Goal: Information Seeking & Learning: Learn about a topic

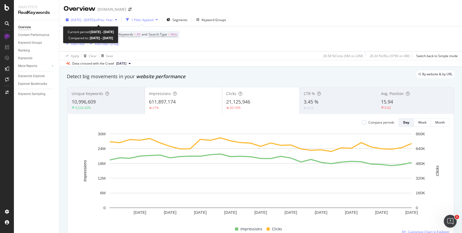
click at [92, 22] on div "2024 Aug. 1st - Aug. 31st vs Prev. Year" at bounding box center [92, 20] width 42 height 5
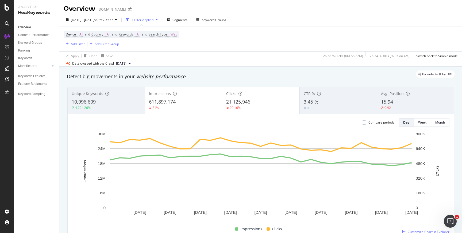
click at [219, 44] on div "Device = All and Country = All and Keywords = All and Search Type = Web Add Fil…" at bounding box center [261, 38] width 394 height 25
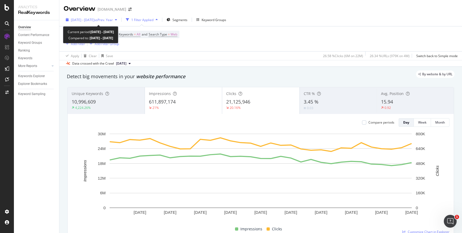
click at [94, 21] on span "2024 Aug. 1st - Aug. 31st" at bounding box center [83, 20] width 24 height 5
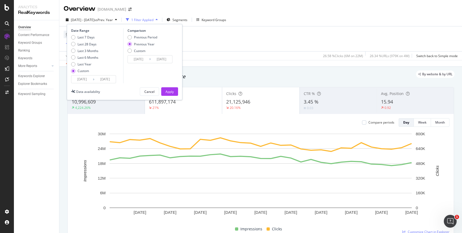
click at [80, 80] on input "2024/08/01" at bounding box center [81, 79] width 21 height 7
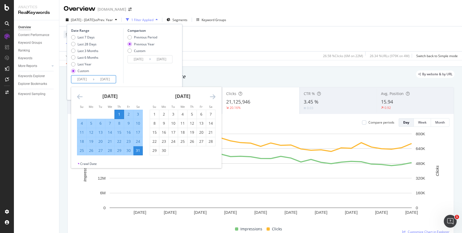
click at [80, 80] on input "2024/08/01" at bounding box center [81, 79] width 21 height 7
click at [238, 37] on div "Device = All and Country = All and Keywords = All and Search Type = Web Add Fil…" at bounding box center [261, 38] width 394 height 25
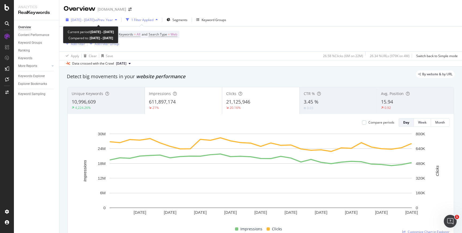
click at [87, 18] on span "2024 Aug. 1st - Aug. 31st" at bounding box center [83, 20] width 24 height 5
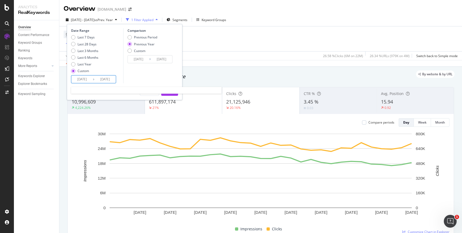
click at [81, 79] on input "2024/08/01" at bounding box center [81, 79] width 21 height 7
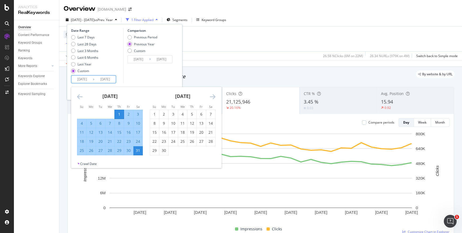
click at [91, 109] on li "Mo" at bounding box center [90, 106] width 9 height 5
click at [80, 81] on input "2024/08/01" at bounding box center [81, 79] width 21 height 7
type input "2024/08/01"
type input "2025/08/01"
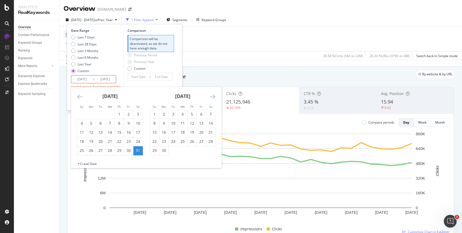
click at [103, 78] on input "2024/08/31" at bounding box center [104, 79] width 21 height 7
type input "2024/08/31"
type input "2025/07/01"
type input "2025/07/31"
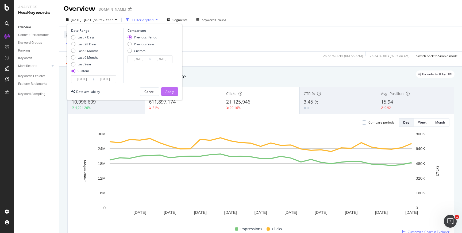
type input "2025/08/31"
click at [175, 93] on button "Apply" at bounding box center [169, 91] width 17 height 9
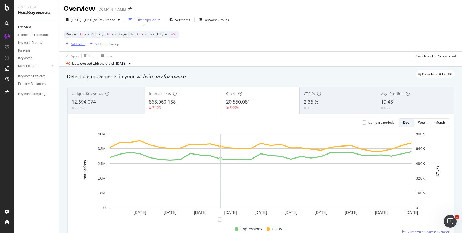
click at [78, 42] on div "Add Filter" at bounding box center [78, 44] width 14 height 5
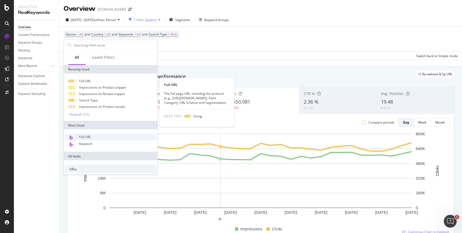
click at [83, 80] on span "Full URL" at bounding box center [85, 81] width 12 height 5
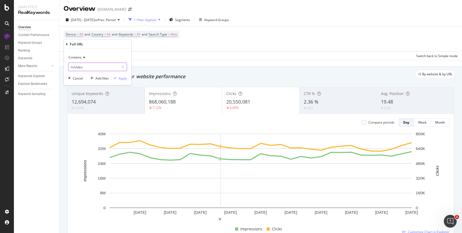
click at [100, 67] on input "/n/video" at bounding box center [93, 67] width 51 height 9
type input "/pl/"
click at [124, 78] on div "Apply" at bounding box center [123, 78] width 8 height 5
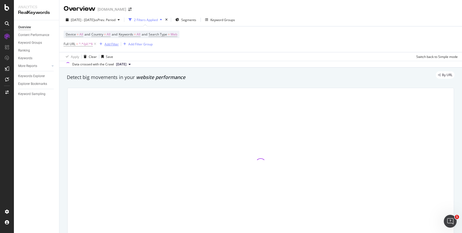
click at [108, 45] on div "Add Filter" at bounding box center [112, 44] width 14 height 5
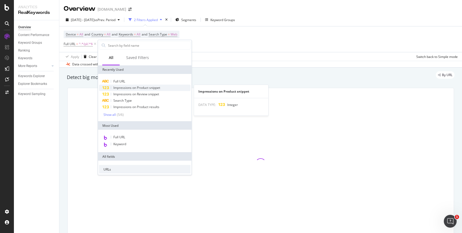
click at [133, 88] on span "Impressions on Product snippet" at bounding box center [136, 88] width 47 height 5
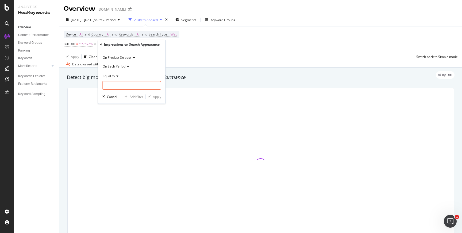
click at [125, 68] on span "On Each Period" at bounding box center [114, 66] width 23 height 5
click at [116, 83] on span "On Current Period" at bounding box center [118, 84] width 27 height 5
click at [118, 86] on input "number" at bounding box center [131, 85] width 59 height 9
click at [117, 78] on div "Equal to" at bounding box center [131, 76] width 59 height 9
click at [118, 76] on icon at bounding box center [117, 76] width 4 height 3
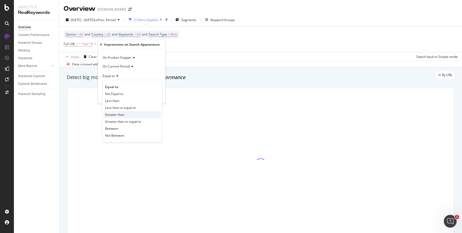
click at [112, 117] on div "Greater than" at bounding box center [132, 114] width 57 height 7
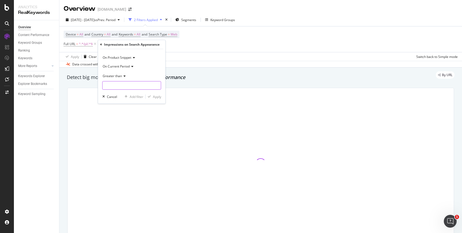
click at [113, 87] on input "number" at bounding box center [131, 85] width 59 height 9
type input "0"
click at [156, 97] on div "Apply" at bounding box center [157, 97] width 8 height 5
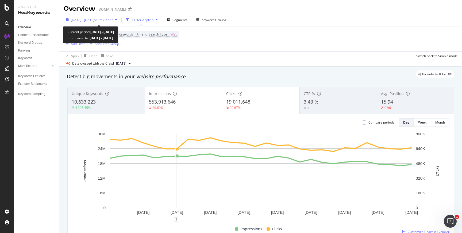
click at [93, 20] on span "2024 Aug. 3rd - Aug. 30th" at bounding box center [83, 20] width 24 height 5
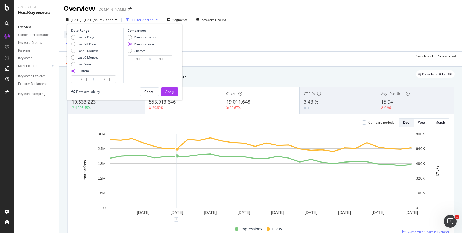
click at [80, 79] on input "2024/08/03" at bounding box center [81, 79] width 21 height 7
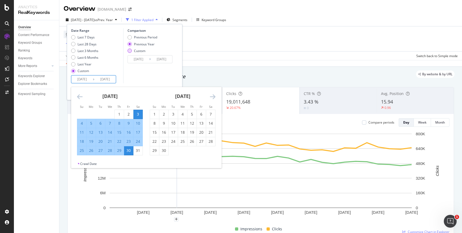
click at [129, 51] on div "Custom" at bounding box center [129, 51] width 4 height 4
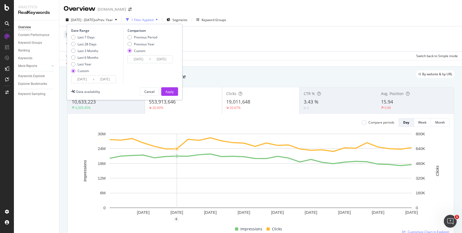
click at [80, 80] on input "2024/08/03" at bounding box center [81, 79] width 21 height 7
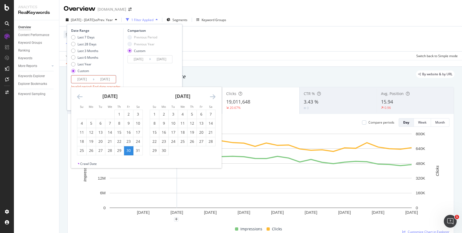
click at [91, 80] on input "2025/08/03" at bounding box center [81, 79] width 21 height 7
type input "2025/08/01"
click at [104, 79] on input "2024/08/30" at bounding box center [104, 79] width 21 height 7
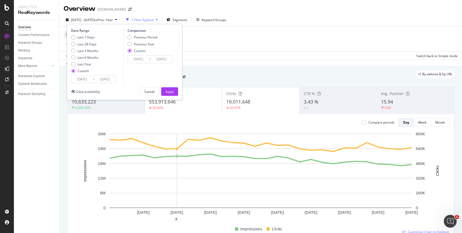
type input "2025/08/31"
click at [136, 60] on input "2023/08/05" at bounding box center [138, 59] width 21 height 7
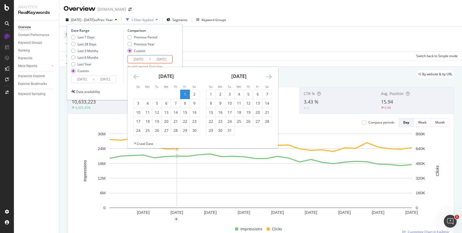
click at [146, 60] on input "2024/08/05" at bounding box center [138, 59] width 21 height 7
type input "2024/08/01"
click at [161, 61] on input "2023/09/01" at bounding box center [161, 59] width 21 height 7
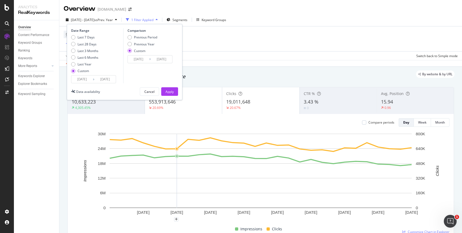
click at [164, 60] on input "2024/09/01" at bounding box center [161, 59] width 21 height 7
type input "2024/08/31"
click at [171, 90] on div "Apply" at bounding box center [169, 92] width 8 height 5
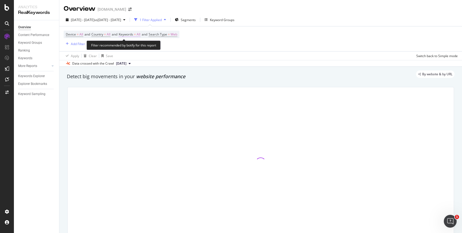
click at [140, 34] on span "All" at bounding box center [139, 34] width 4 height 7
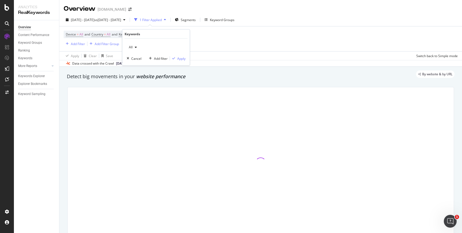
click at [135, 49] on icon "button" at bounding box center [136, 47] width 2 height 3
click at [143, 59] on span "Non-Branded" at bounding box center [158, 57] width 55 height 5
click at [185, 58] on div "Apply" at bounding box center [181, 58] width 8 height 5
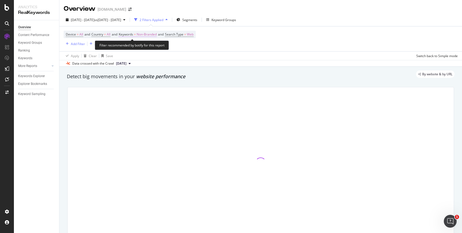
click at [144, 36] on span "Non-Branded" at bounding box center [147, 34] width 20 height 7
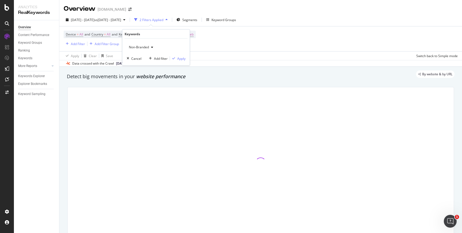
click at [150, 47] on div "button" at bounding box center [152, 47] width 6 height 3
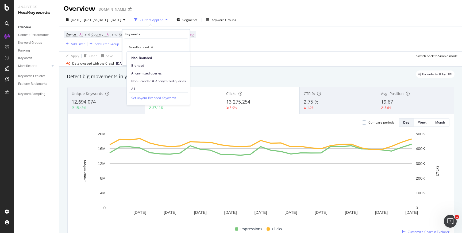
click at [243, 43] on div "Device = All and Country = All and Keywords = Non-Branded and Search Type = Web…" at bounding box center [261, 38] width 394 height 25
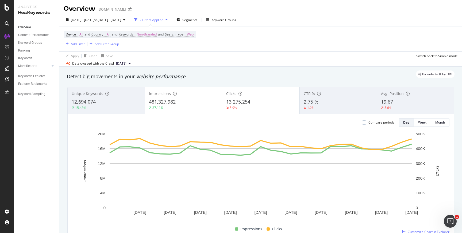
click at [382, 101] on span "19.67" at bounding box center [387, 102] width 12 height 6
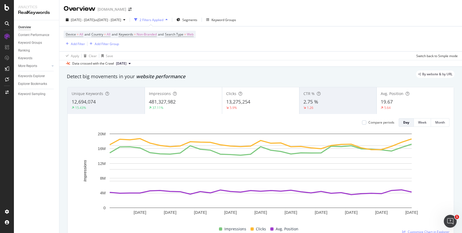
click at [168, 108] on div "37.11%" at bounding box center [183, 108] width 69 height 5
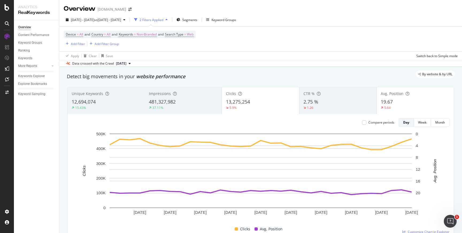
click at [231, 105] on span "13,275,254" at bounding box center [238, 102] width 24 height 6
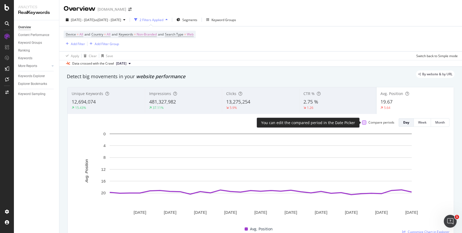
click at [364, 123] on div at bounding box center [364, 123] width 4 height 4
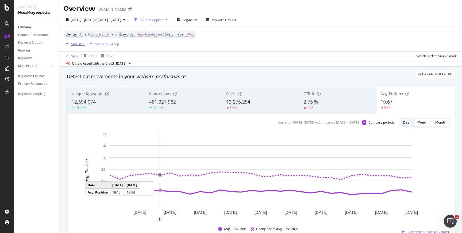
click at [73, 45] on div "Add Filter" at bounding box center [78, 44] width 14 height 5
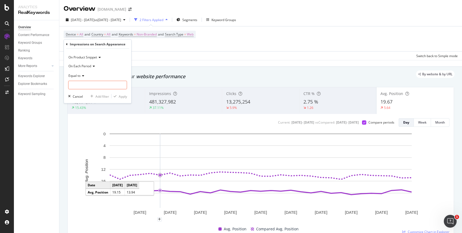
click at [189, 44] on div "Device = All and Country = All and Keywords = Non-Branded and Search Type = Web…" at bounding box center [130, 39] width 132 height 16
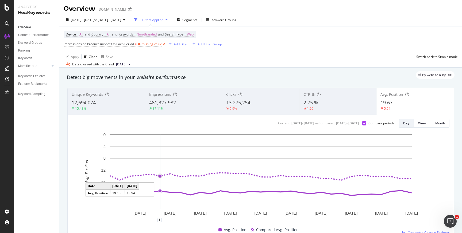
click at [165, 44] on icon at bounding box center [164, 43] width 5 height 5
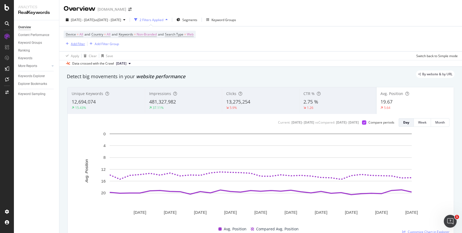
click at [78, 44] on div "Add Filter" at bounding box center [78, 44] width 14 height 5
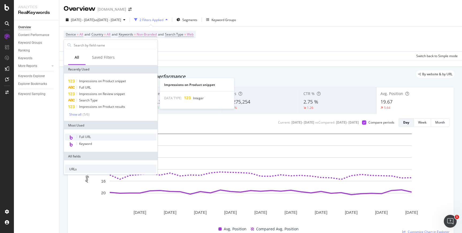
click at [84, 81] on span "Impressions on Product snippet" at bounding box center [102, 81] width 47 height 5
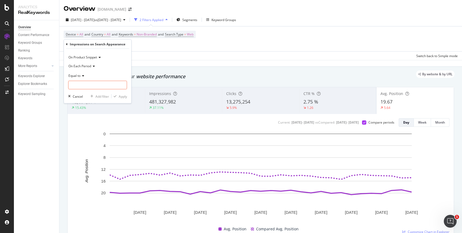
click at [77, 99] on div "On Product Snippet On Each Period Equal to Cancel Add filter Apply" at bounding box center [97, 76] width 67 height 55
click at [75, 96] on div "Cancel" at bounding box center [78, 96] width 10 height 5
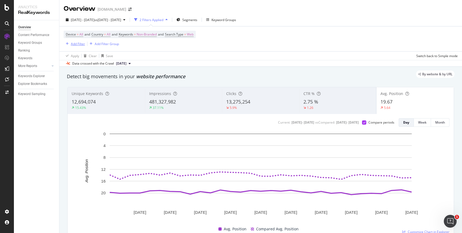
click at [78, 44] on div "Add Filter" at bounding box center [78, 44] width 14 height 5
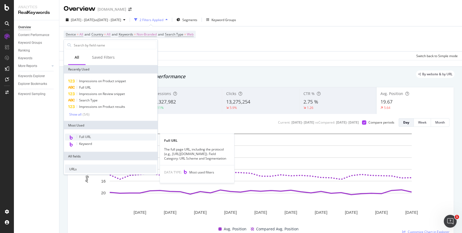
click at [82, 136] on span "Full URL" at bounding box center [85, 137] width 12 height 5
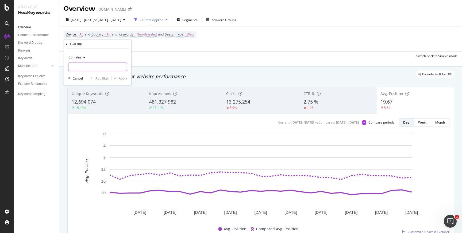
click at [80, 67] on input "text" at bounding box center [97, 67] width 58 height 9
type input "/pl/"
click at [123, 79] on div "Apply" at bounding box center [123, 78] width 8 height 5
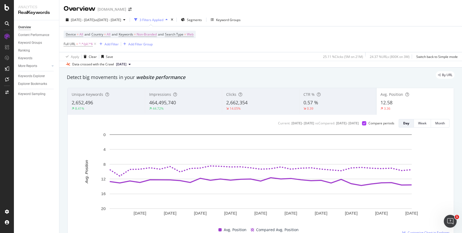
click at [254, 38] on div "Device = All and Country = All and Keywords = Non-Branded and Search Type = Web…" at bounding box center [261, 39] width 394 height 26
click at [112, 45] on div "Add Filter" at bounding box center [112, 44] width 14 height 5
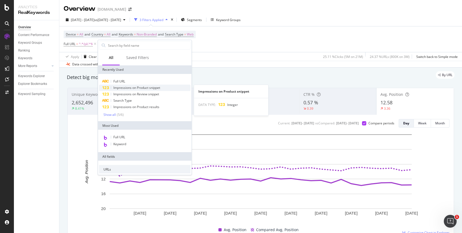
click at [130, 89] on span "Impressions on Product snippet" at bounding box center [136, 88] width 47 height 5
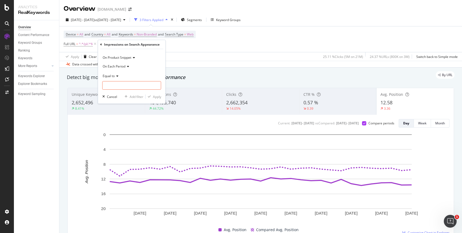
click at [115, 78] on div "Equal to" at bounding box center [131, 76] width 59 height 9
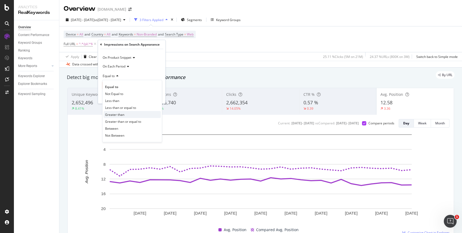
click at [112, 113] on span "Greater than" at bounding box center [114, 115] width 19 height 5
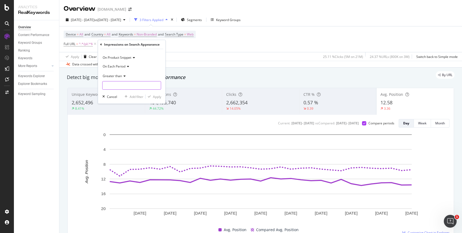
click at [111, 87] on input "number" at bounding box center [131, 85] width 59 height 9
type input "0"
click at [128, 65] on icon at bounding box center [127, 66] width 4 height 3
click at [121, 84] on span "On Current Period" at bounding box center [118, 84] width 27 height 5
click at [157, 99] on div "Apply" at bounding box center [157, 97] width 8 height 5
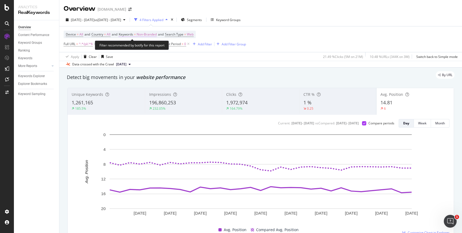
click at [146, 34] on span "Non-Branded" at bounding box center [147, 34] width 20 height 7
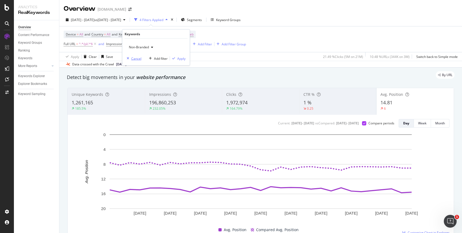
click at [134, 58] on div "Cancel" at bounding box center [136, 58] width 10 height 5
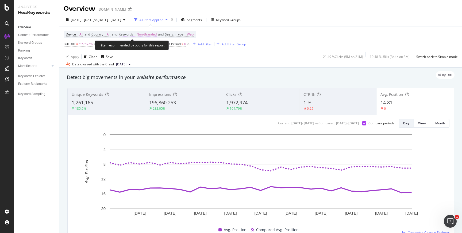
click at [151, 35] on span "Non-Branded" at bounding box center [147, 34] width 20 height 7
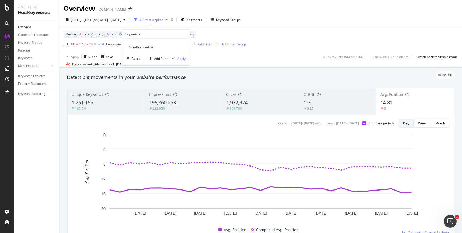
click at [149, 48] on div "button" at bounding box center [152, 47] width 6 height 3
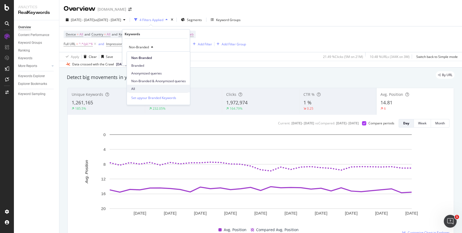
click at [135, 89] on span "All" at bounding box center [158, 88] width 55 height 5
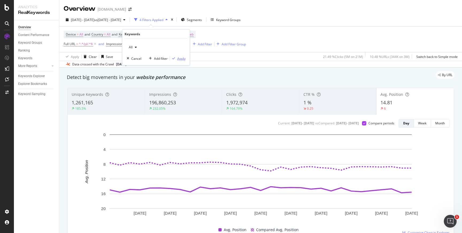
click at [182, 59] on div "Apply" at bounding box center [181, 58] width 8 height 5
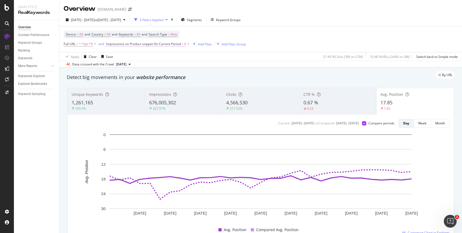
click at [134, 45] on span "Impressions on Product snippet On Current Period" at bounding box center [143, 44] width 75 height 5
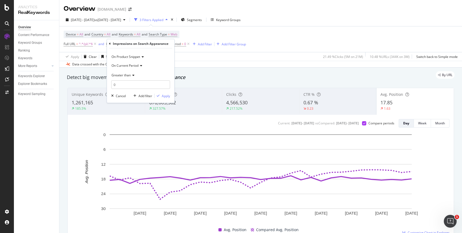
click at [270, 33] on div "Device = All and Country = All and Keywords = All and Search Type = Web Full UR…" at bounding box center [261, 39] width 394 height 26
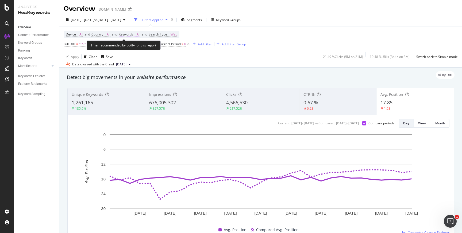
click at [140, 35] on span "All" at bounding box center [139, 34] width 4 height 7
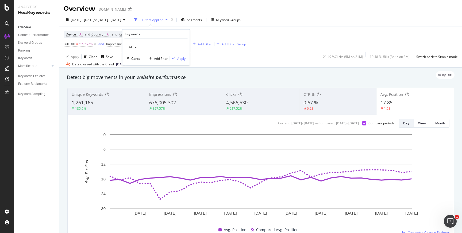
click at [135, 46] on icon "button" at bounding box center [136, 47] width 2 height 3
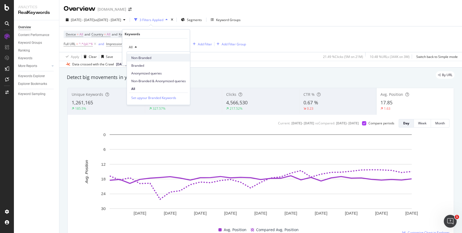
click at [140, 57] on span "Non-Branded" at bounding box center [158, 57] width 55 height 5
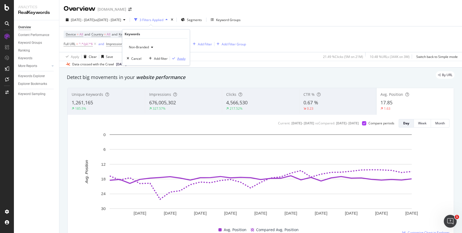
click at [177, 58] on div "Apply" at bounding box center [181, 58] width 8 height 5
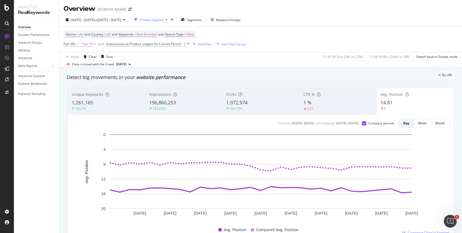
click at [191, 44] on icon at bounding box center [188, 43] width 5 height 5
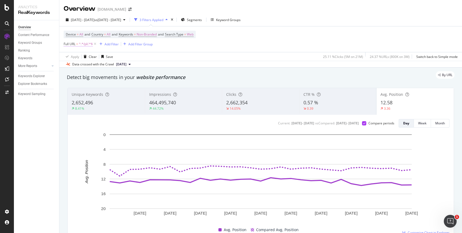
click at [86, 45] on span "^.*/pl/.*$" at bounding box center [86, 43] width 14 height 7
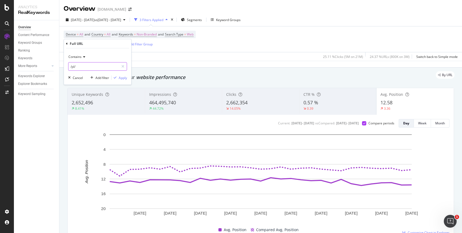
click at [82, 69] on input "/pl/" at bounding box center [93, 66] width 51 height 9
type input "/c/"
click at [122, 78] on div "Apply" at bounding box center [123, 78] width 8 height 5
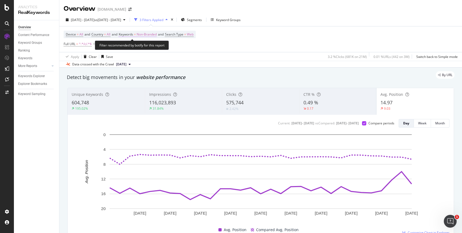
click at [143, 34] on span "Non-Branded" at bounding box center [147, 34] width 20 height 7
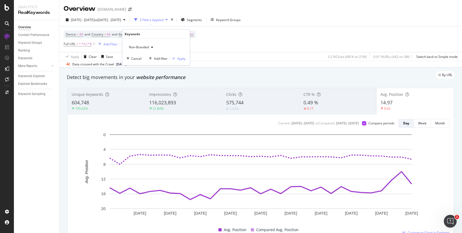
click at [140, 48] on span "Non-Branded" at bounding box center [138, 47] width 22 height 5
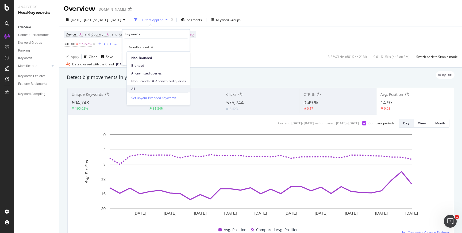
click at [135, 87] on span "All" at bounding box center [158, 88] width 55 height 5
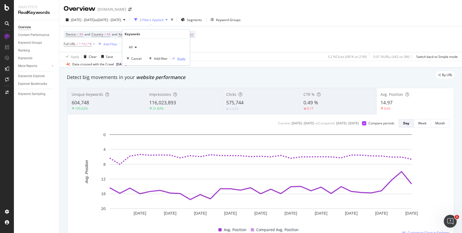
click at [185, 60] on div "Apply" at bounding box center [181, 58] width 8 height 5
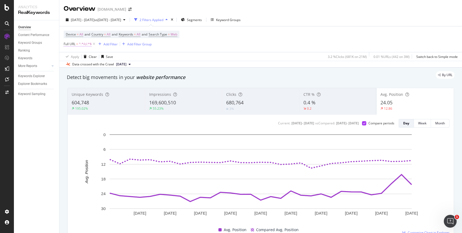
click at [82, 45] on span "^.*/c/.*$" at bounding box center [85, 43] width 13 height 7
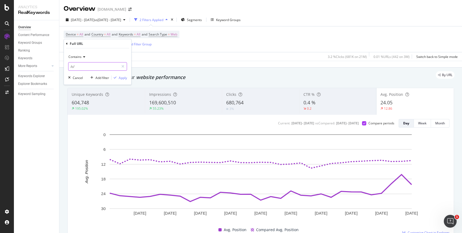
click at [78, 68] on input "/c/" at bounding box center [93, 66] width 51 height 9
type input "/pl/"
click at [121, 78] on div "Apply" at bounding box center [123, 78] width 8 height 5
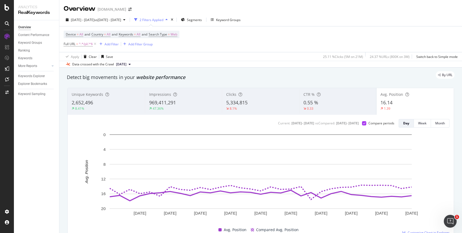
click at [269, 39] on div "Device = All and Country = All and Keywords = All and Search Type = Web Full UR…" at bounding box center [261, 39] width 394 height 26
click at [271, 39] on div "Device = All and Country = All and Keywords = All and Search Type = Web Full UR…" at bounding box center [261, 39] width 394 height 26
click at [268, 42] on div "Device = All and Country = All and Keywords = All and Search Type = Web Full UR…" at bounding box center [261, 39] width 394 height 26
click at [140, 36] on span "All" at bounding box center [139, 34] width 4 height 7
click at [224, 48] on div "Device = All and Country = All and Keywords = All and Search Type = Web Full UR…" at bounding box center [261, 39] width 394 height 26
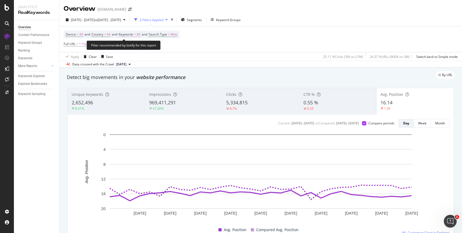
click at [140, 36] on span "All" at bounding box center [139, 34] width 4 height 7
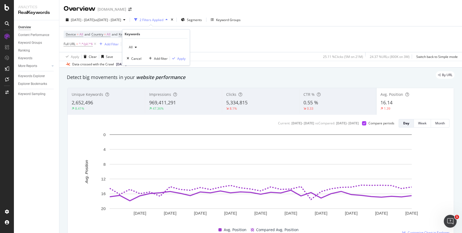
click at [136, 47] on icon "button" at bounding box center [136, 47] width 2 height 3
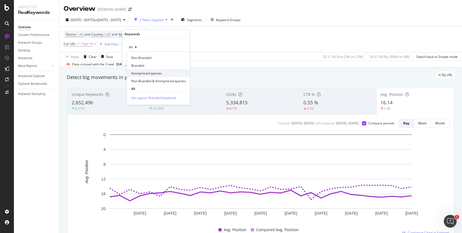
click at [150, 73] on span "Anonymized queries" at bounding box center [158, 73] width 55 height 5
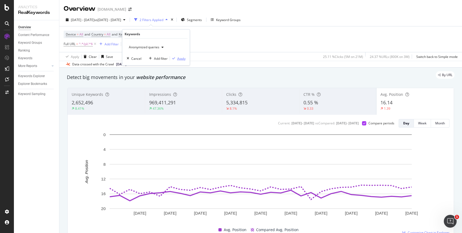
click at [182, 60] on div "Apply" at bounding box center [181, 58] width 8 height 5
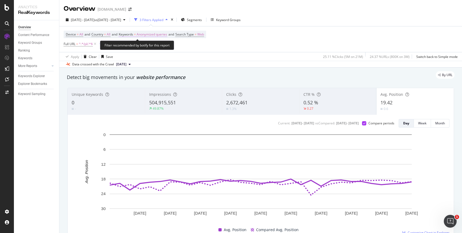
click at [148, 35] on span "Anonymized queries" at bounding box center [152, 34] width 30 height 7
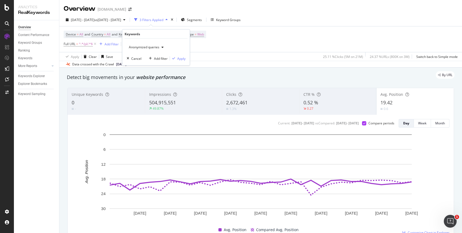
click at [160, 47] on div "button" at bounding box center [162, 47] width 6 height 3
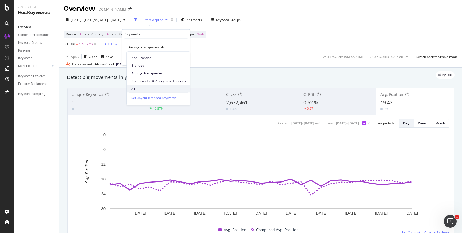
click at [135, 90] on span "All" at bounding box center [158, 88] width 55 height 5
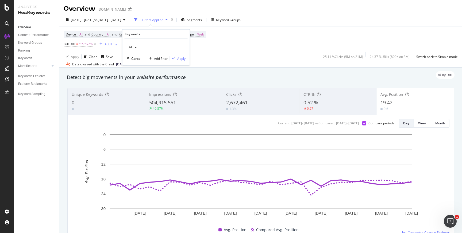
click at [183, 58] on div "Apply" at bounding box center [181, 58] width 8 height 5
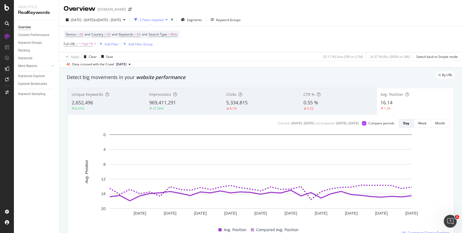
click at [265, 41] on div "Device = All and Country = All and Keywords = All and Search Type = Web Full UR…" at bounding box center [261, 39] width 394 height 26
click at [258, 38] on div "Device = All and Country = All and Keywords = All and Search Type = Web Full UR…" at bounding box center [261, 39] width 394 height 26
click at [268, 1] on div "Overview www.lowessecondary.com" at bounding box center [260, 6] width 403 height 13
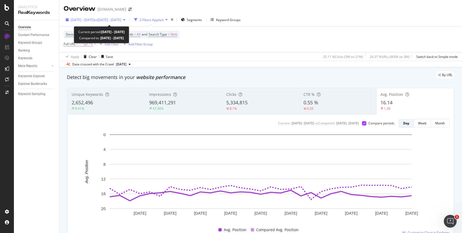
click at [118, 18] on span "vs 2024 Aug. 1st - Aug. 31st" at bounding box center [107, 20] width 27 height 5
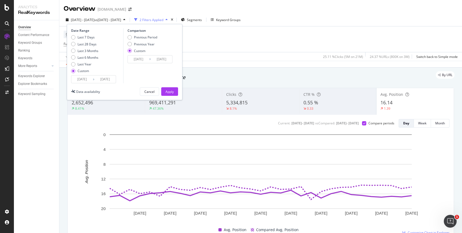
click at [211, 47] on div "Device = All and Country = All and Keywords = All and Search Type = Web Full UR…" at bounding box center [261, 39] width 394 height 26
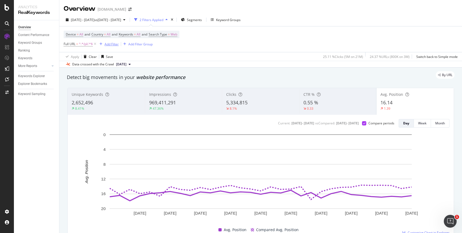
click at [108, 44] on div "Add Filter" at bounding box center [112, 44] width 14 height 5
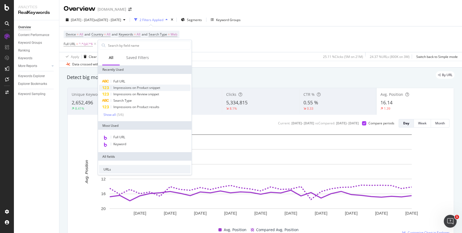
click at [131, 87] on span "Impressions on Product snippet" at bounding box center [136, 88] width 47 height 5
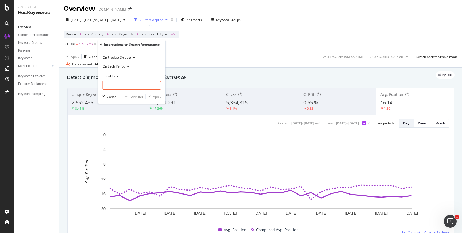
click at [125, 67] on span "On Each Period" at bounding box center [114, 66] width 23 height 5
click at [121, 86] on span "On Current Period" at bounding box center [118, 84] width 27 height 5
click at [118, 79] on div "Equal to" at bounding box center [131, 76] width 59 height 9
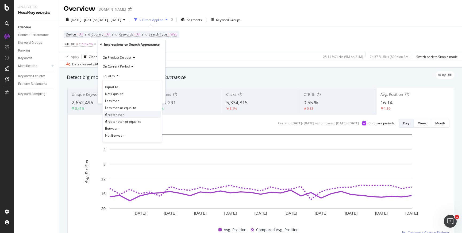
click at [113, 115] on span "Greater than" at bounding box center [114, 115] width 19 height 5
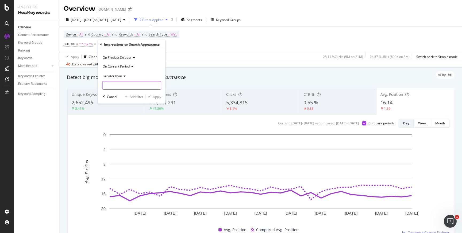
click at [110, 85] on input "number" at bounding box center [131, 85] width 59 height 9
type input "0"
click at [159, 96] on div "Apply" at bounding box center [157, 97] width 8 height 5
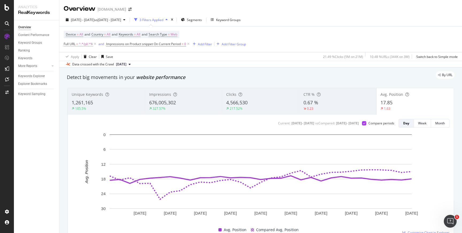
click at [87, 46] on span "^.*/pl/.*$" at bounding box center [86, 43] width 14 height 7
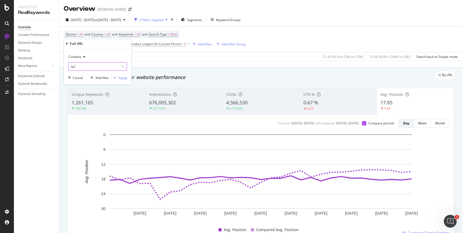
click at [78, 68] on input "/pl/" at bounding box center [93, 66] width 51 height 9
type input "/pd/"
click at [126, 77] on div "Apply" at bounding box center [123, 78] width 8 height 5
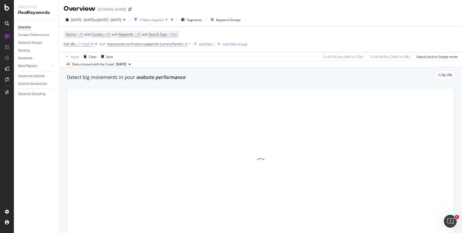
click at [96, 44] on icon at bounding box center [96, 43] width 5 height 5
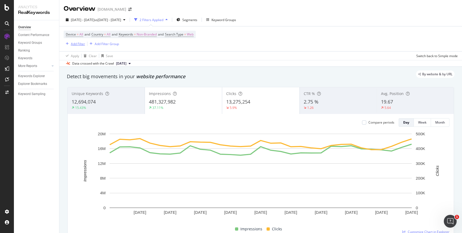
click at [77, 45] on div "Add Filter" at bounding box center [78, 44] width 14 height 5
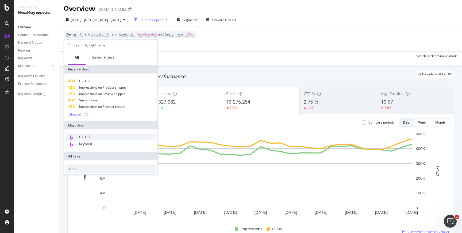
click at [84, 137] on span "Full URL" at bounding box center [85, 137] width 12 height 5
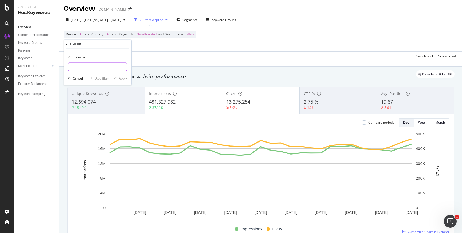
click at [81, 68] on input "text" at bounding box center [97, 67] width 58 height 9
type input "/pd/"
click at [125, 79] on div "Apply" at bounding box center [123, 78] width 8 height 5
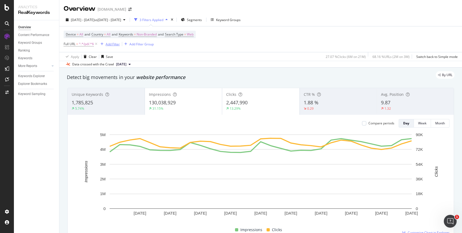
click at [111, 46] on div "Add Filter" at bounding box center [113, 44] width 14 height 5
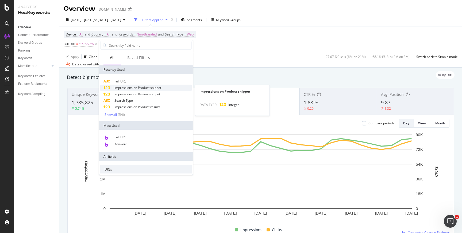
click at [125, 87] on span "Impressions on Product snippet" at bounding box center [137, 88] width 47 height 5
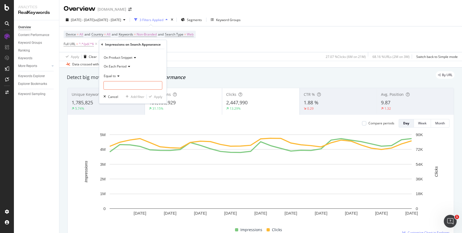
click at [135, 57] on icon at bounding box center [134, 57] width 4 height 3
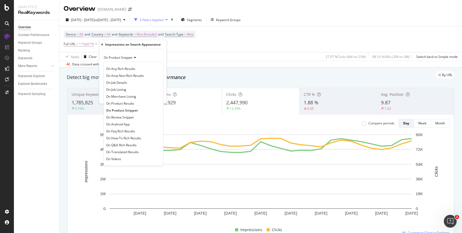
click at [148, 54] on div "On Product Snippet" at bounding box center [132, 57] width 59 height 9
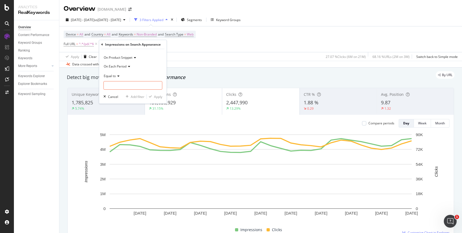
click at [129, 67] on icon at bounding box center [128, 66] width 4 height 3
click at [153, 55] on div "On Product Snippet" at bounding box center [132, 57] width 59 height 9
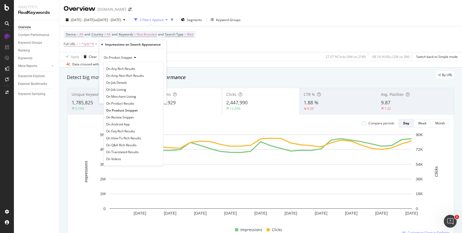
click at [194, 44] on div "Device = All and Country = All and Keywords = Non-Branded and Search Type = Web…" at bounding box center [130, 39] width 132 height 17
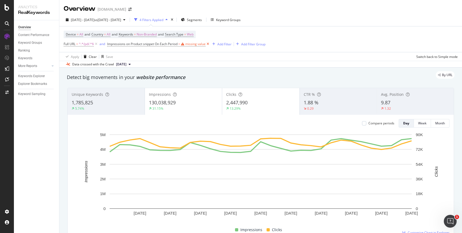
click at [210, 44] on icon at bounding box center [208, 43] width 5 height 5
click at [114, 45] on div "Add Filter" at bounding box center [113, 44] width 14 height 5
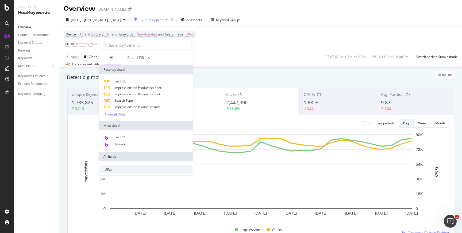
click at [109, 116] on div "Show all" at bounding box center [111, 115] width 12 height 4
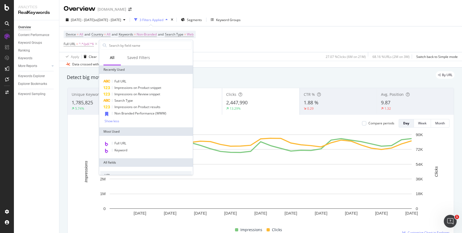
click at [230, 40] on div "Device = All and Country = All and Keywords = Non-Branded and Search Type = Web…" at bounding box center [261, 39] width 394 height 26
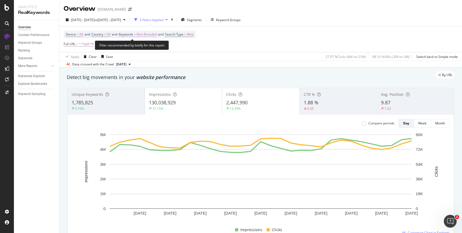
click at [147, 34] on span "Non-Branded" at bounding box center [147, 34] width 20 height 7
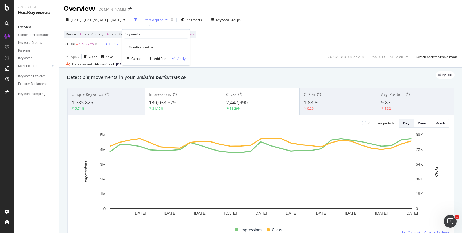
click at [147, 48] on span "Non-Branded" at bounding box center [138, 47] width 22 height 5
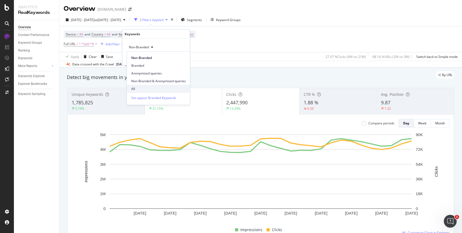
click at [136, 88] on span "All" at bounding box center [158, 88] width 55 height 5
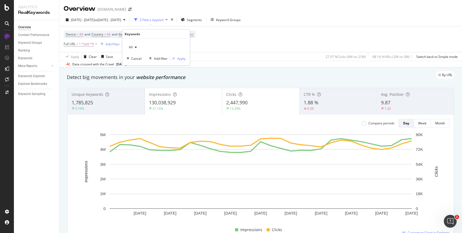
click at [242, 45] on div "Device = All and Country = All and Keywords = Non-Branded and Search Type = Web…" at bounding box center [261, 39] width 394 height 26
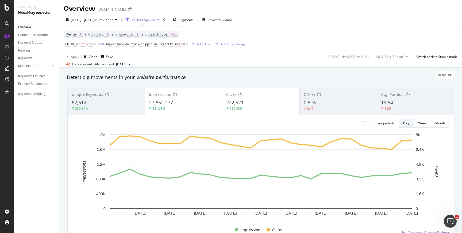
click at [156, 44] on span "Impressions on Review snippet On Current Period" at bounding box center [142, 44] width 73 height 5
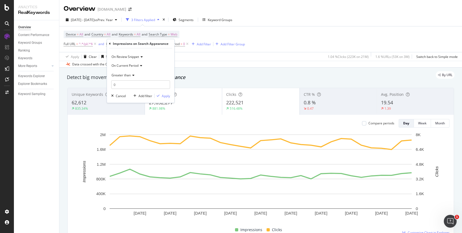
click at [142, 57] on icon at bounding box center [141, 56] width 4 height 3
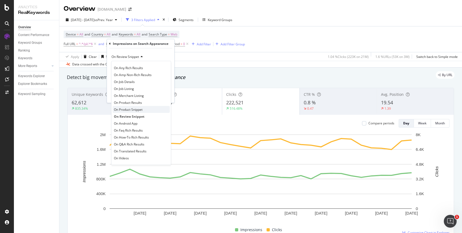
click at [131, 108] on span "On Product Snippet" at bounding box center [128, 109] width 29 height 5
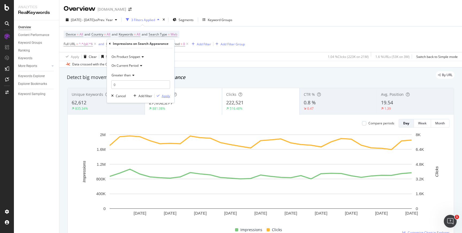
click at [165, 96] on div "Apply" at bounding box center [166, 96] width 8 height 5
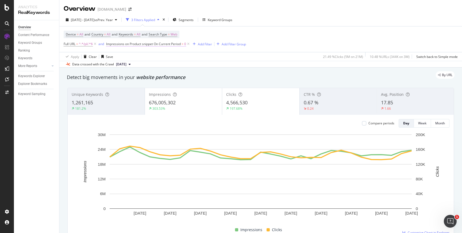
click at [159, 45] on span "Impressions on Product snippet On Current Period" at bounding box center [143, 44] width 75 height 5
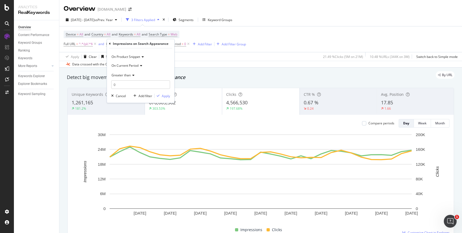
click at [144, 57] on icon at bounding box center [142, 56] width 4 height 3
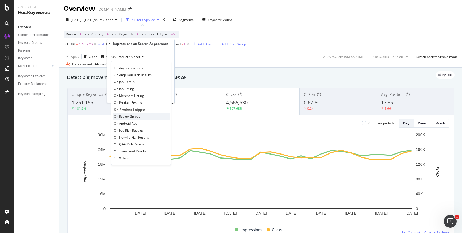
click at [129, 115] on span "On Review Snippet" at bounding box center [128, 116] width 28 height 5
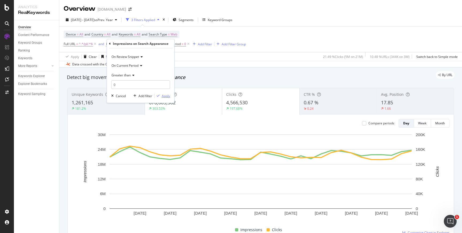
click at [166, 95] on div "Apply" at bounding box center [166, 96] width 8 height 5
